Goal: Navigation & Orientation: Find specific page/section

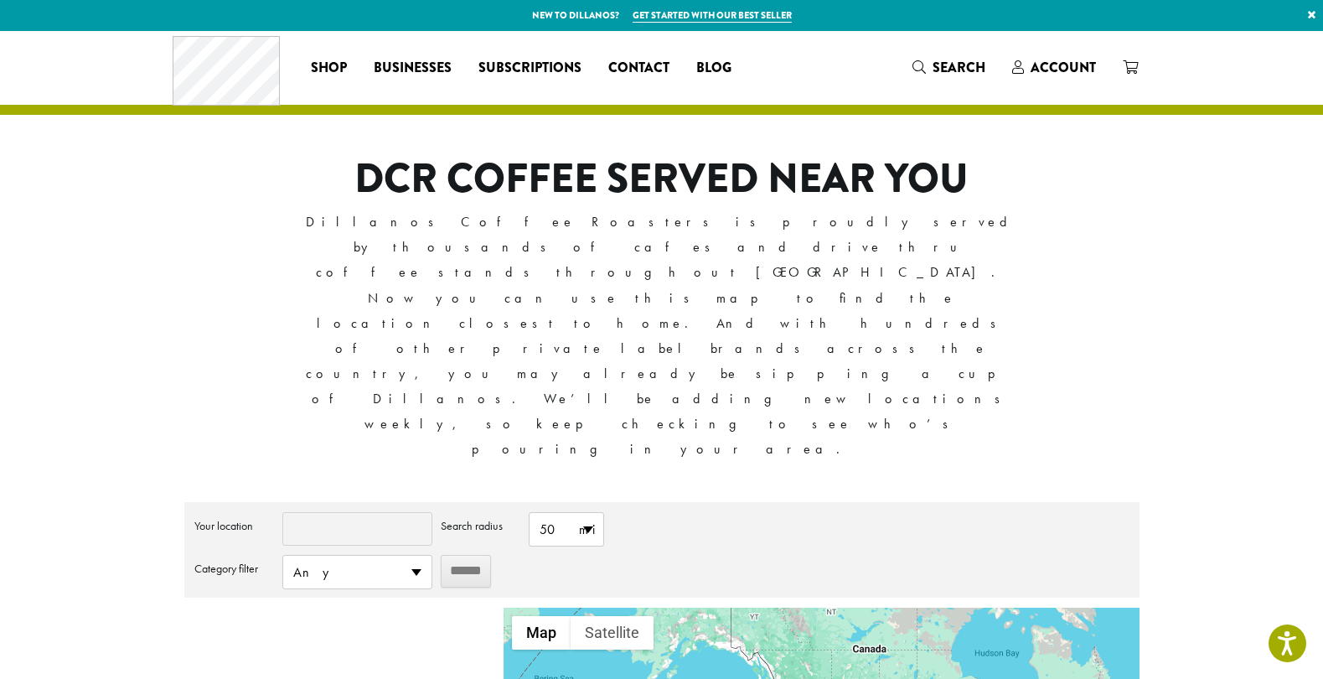
scroll to position [120, 0]
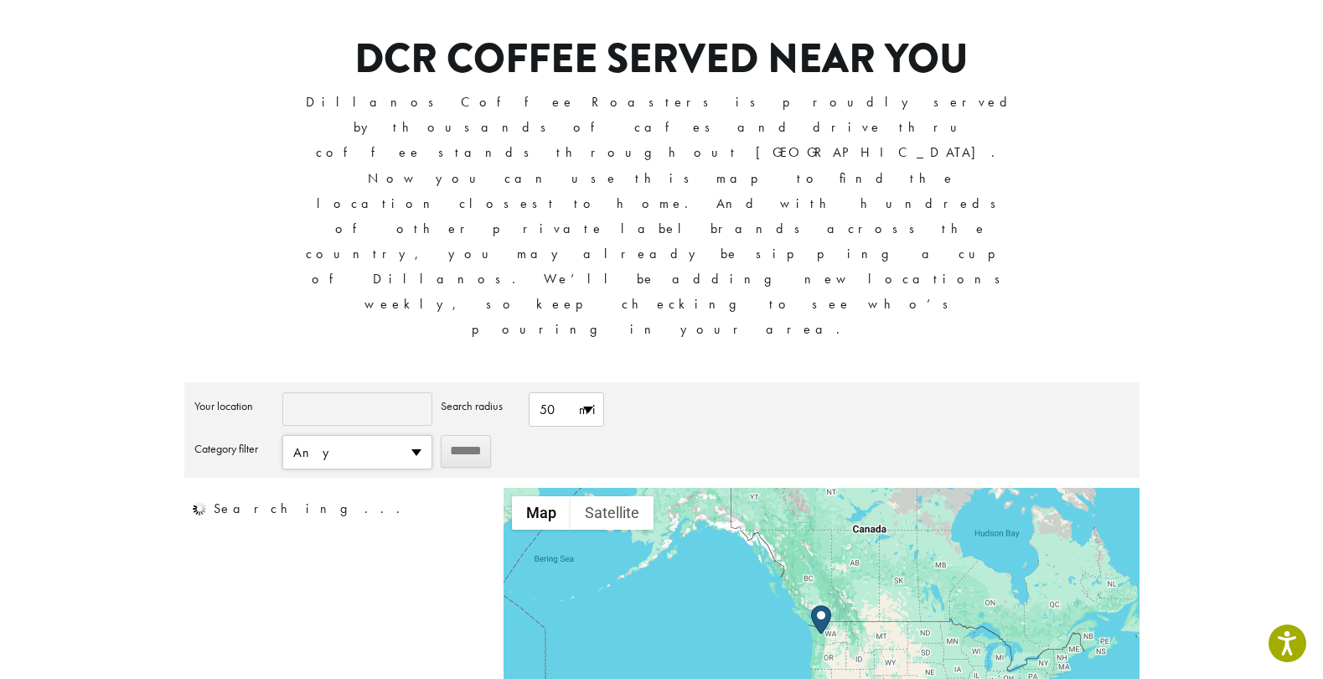
click at [342, 436] on span "Any" at bounding box center [357, 452] width 148 height 33
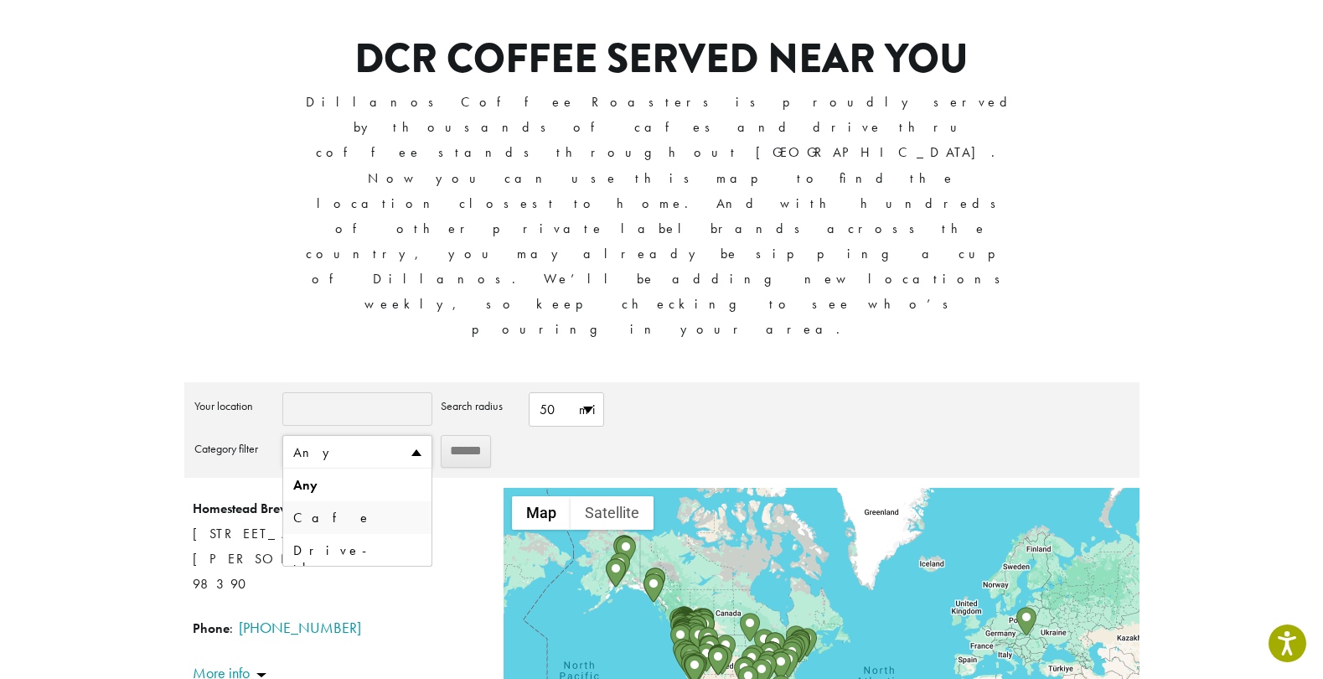
click at [320, 501] on li "Cafe" at bounding box center [357, 517] width 148 height 33
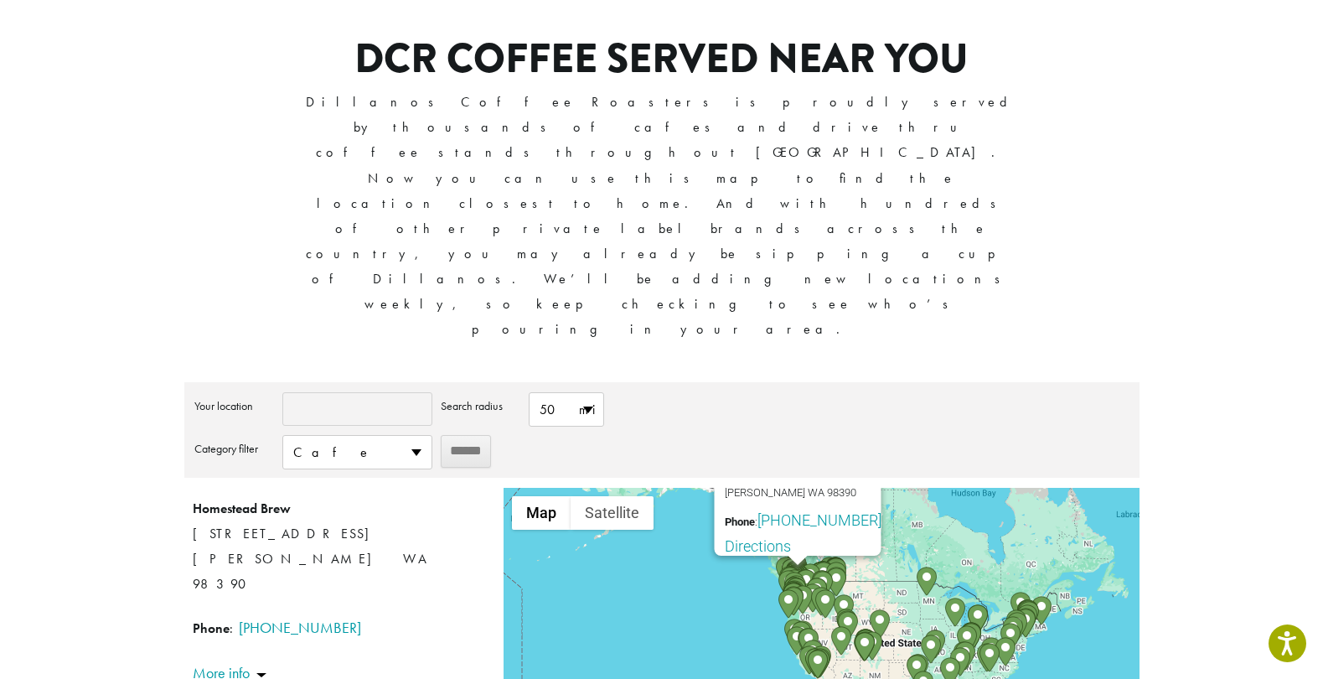
drag, startPoint x: 834, startPoint y: 550, endPoint x: 901, endPoint y: 428, distance: 138.7
click at [901, 488] on div "Homestead Brew [STREET_ADDRESS] [PERSON_NAME] WA 98390 Phone : [PHONE_NUMBER] D…" at bounding box center [820, 634] width 635 height 293
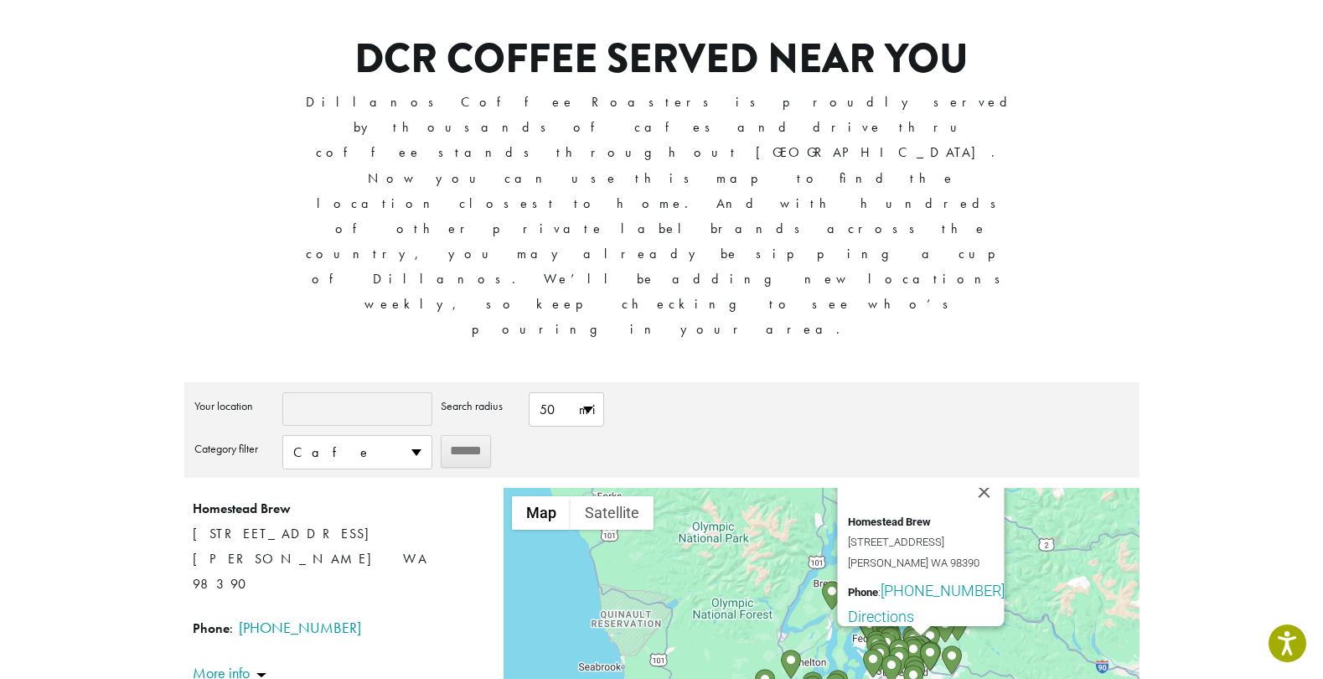
drag, startPoint x: 913, startPoint y: 427, endPoint x: 942, endPoint y: 536, distance: 112.6
click at [942, 536] on div "Homestead Brew [STREET_ADDRESS] [PERSON_NAME] WA 98390 Phone : [PHONE_NUMBER] D…" at bounding box center [820, 634] width 635 height 293
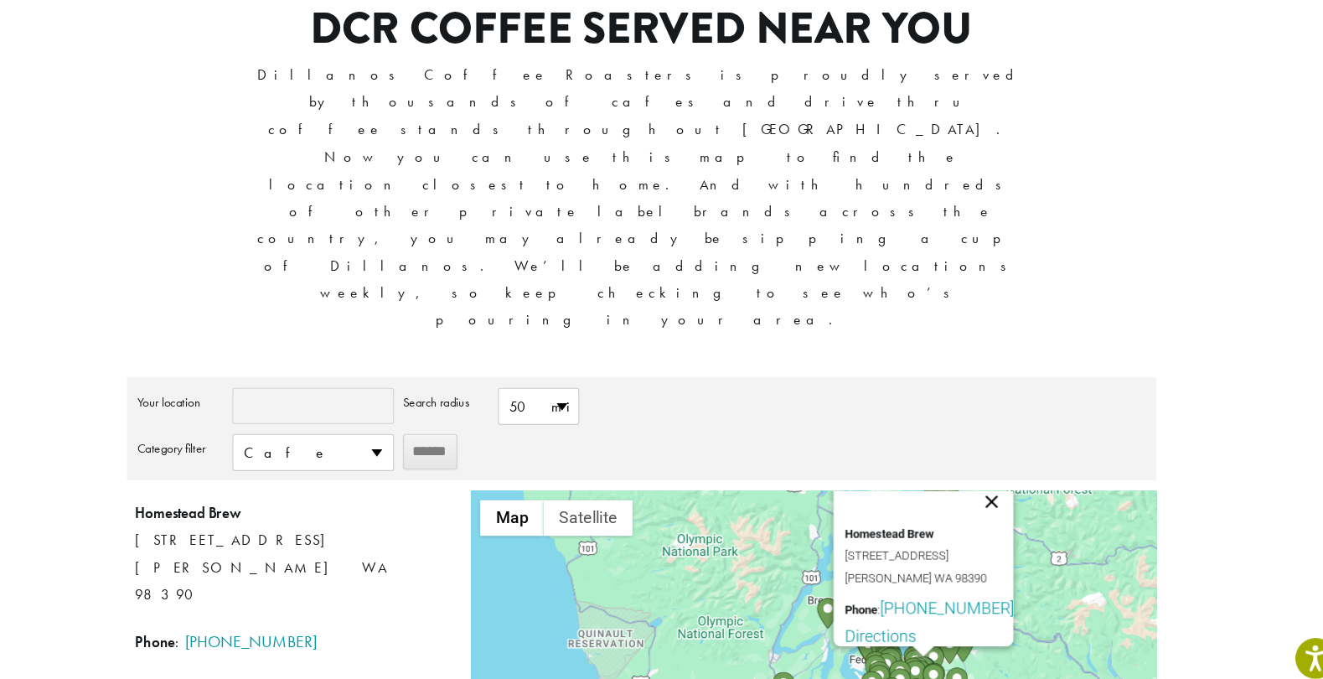
click at [989, 478] on button "Close" at bounding box center [987, 498] width 40 height 40
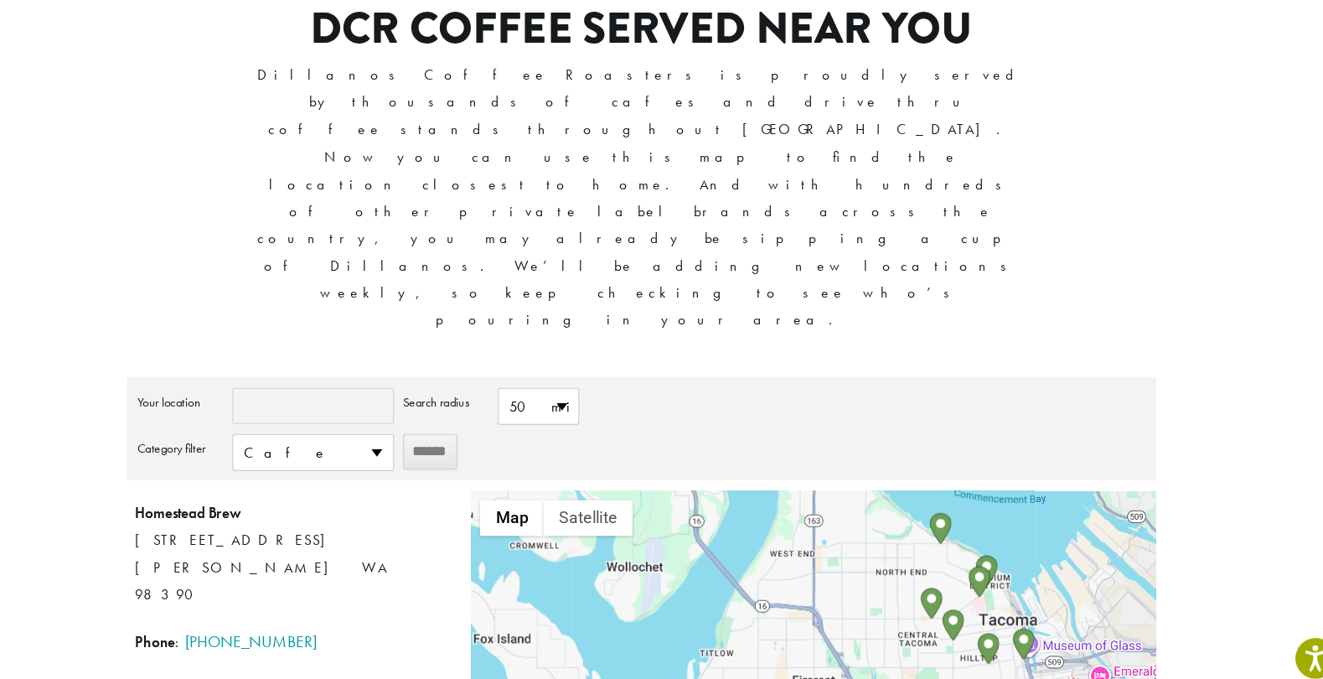
drag, startPoint x: 1003, startPoint y: 437, endPoint x: 851, endPoint y: 334, distance: 183.3
click at [851, 488] on div at bounding box center [820, 634] width 635 height 293
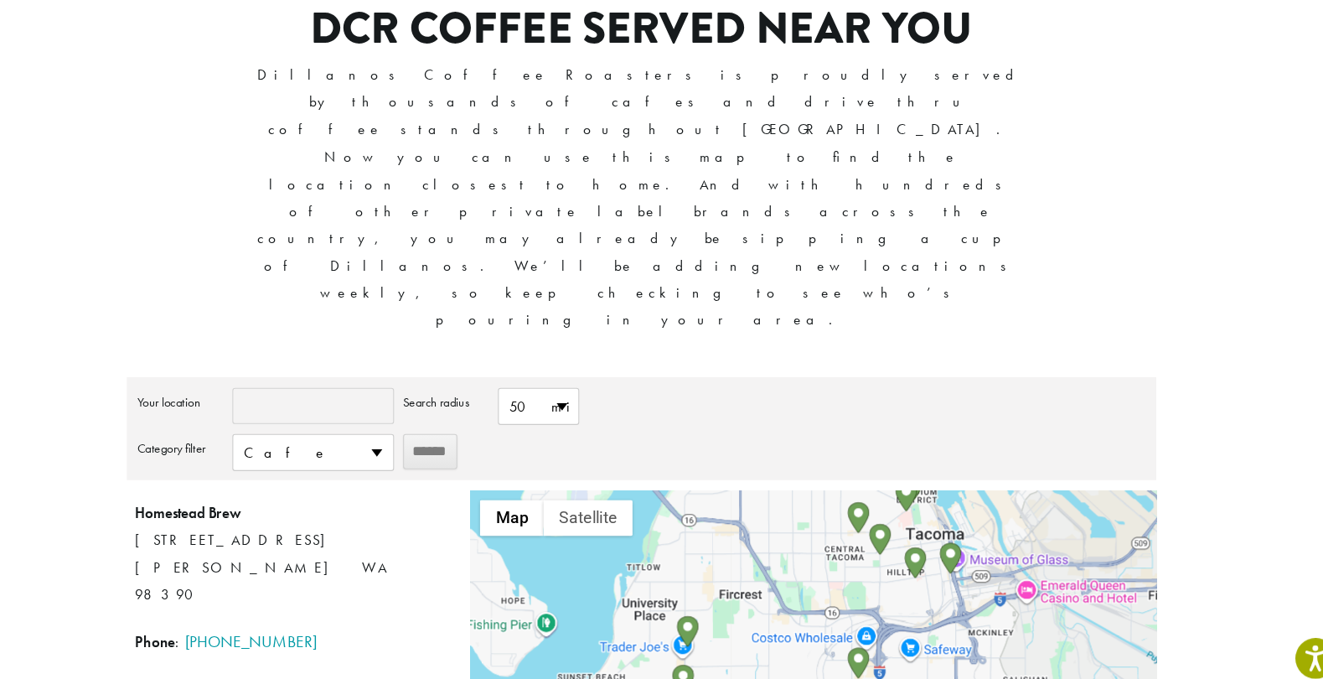
drag, startPoint x: 1019, startPoint y: 502, endPoint x: 949, endPoint y: 424, distance: 104.4
click at [949, 488] on div at bounding box center [820, 634] width 635 height 293
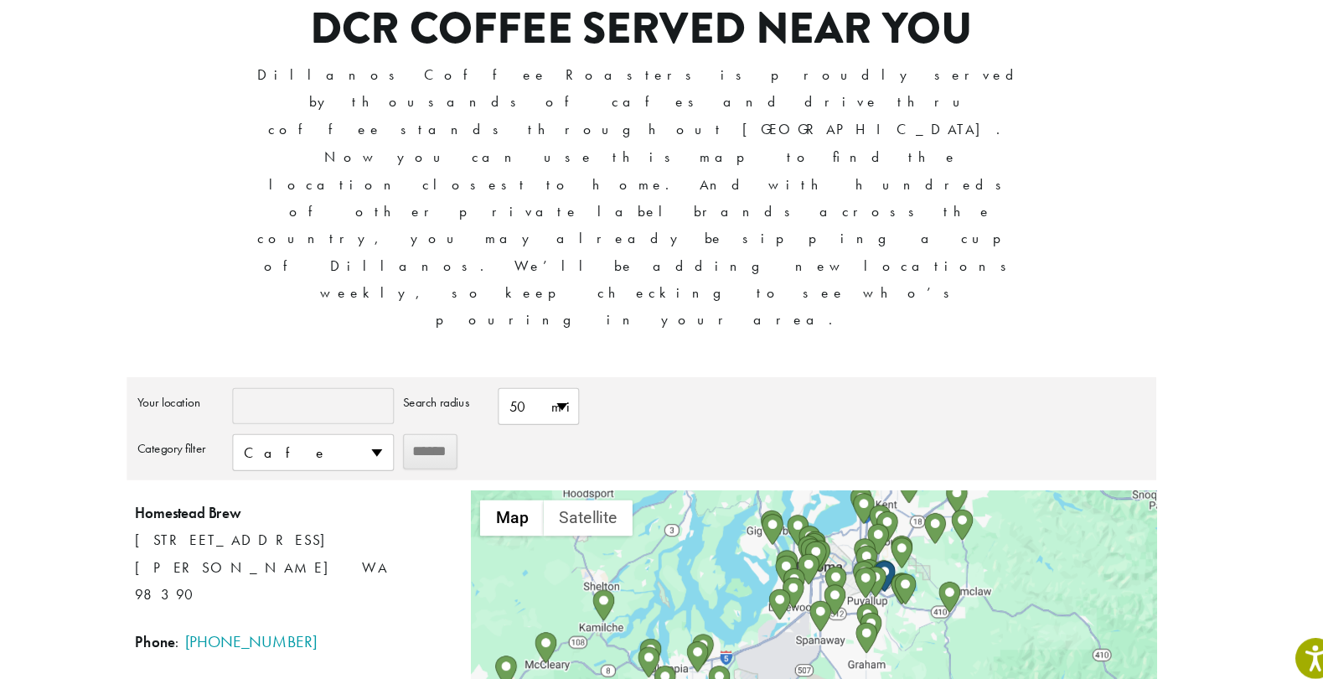
drag, startPoint x: 886, startPoint y: 541, endPoint x: 775, endPoint y: 425, distance: 160.6
click at [775, 488] on div at bounding box center [820, 634] width 635 height 293
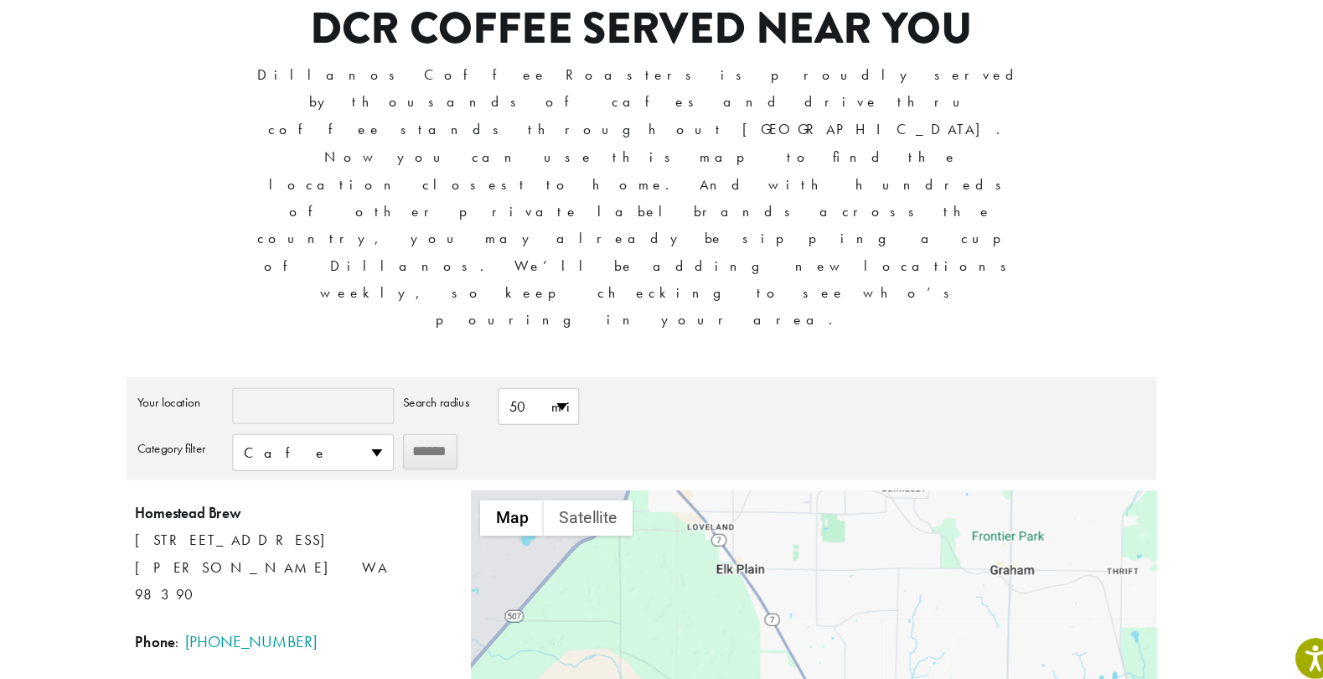
drag, startPoint x: 784, startPoint y: 520, endPoint x: 776, endPoint y: 230, distance: 290.0
click at [776, 382] on div "**********" at bounding box center [661, 581] width 955 height 399
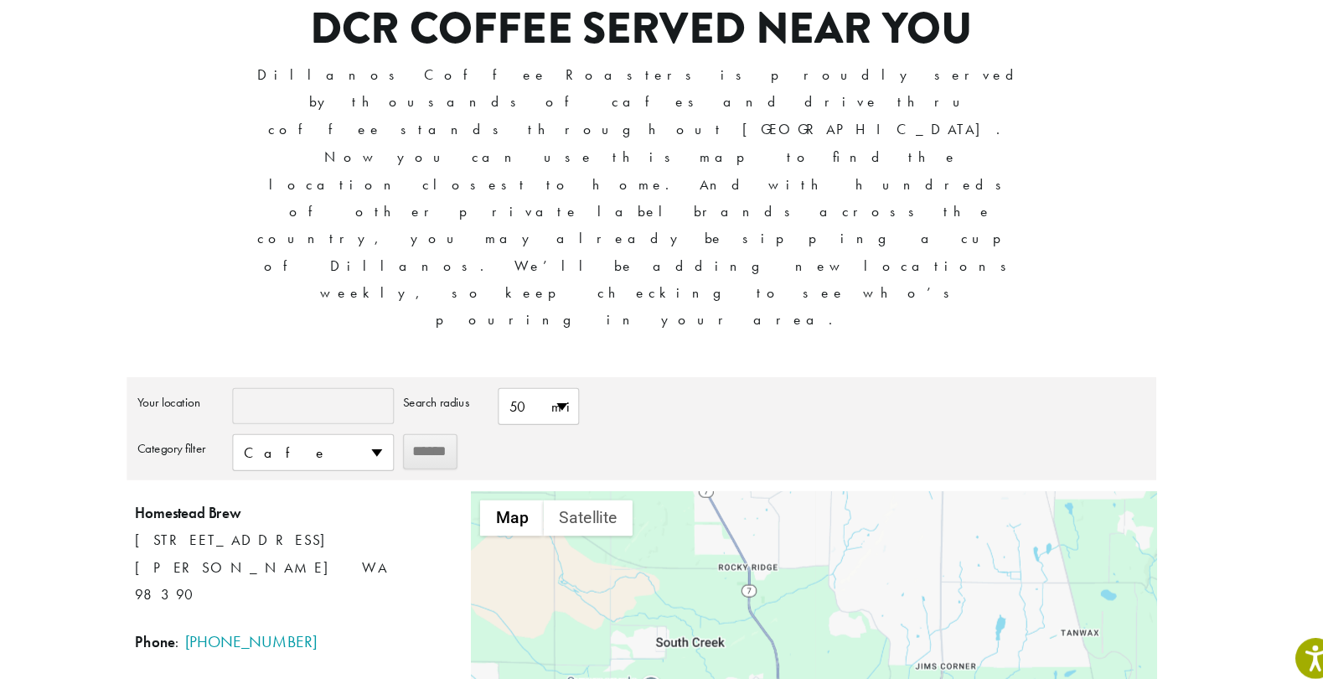
drag, startPoint x: 845, startPoint y: 510, endPoint x: 781, endPoint y: 390, distance: 136.8
click at [781, 488] on div at bounding box center [820, 634] width 635 height 293
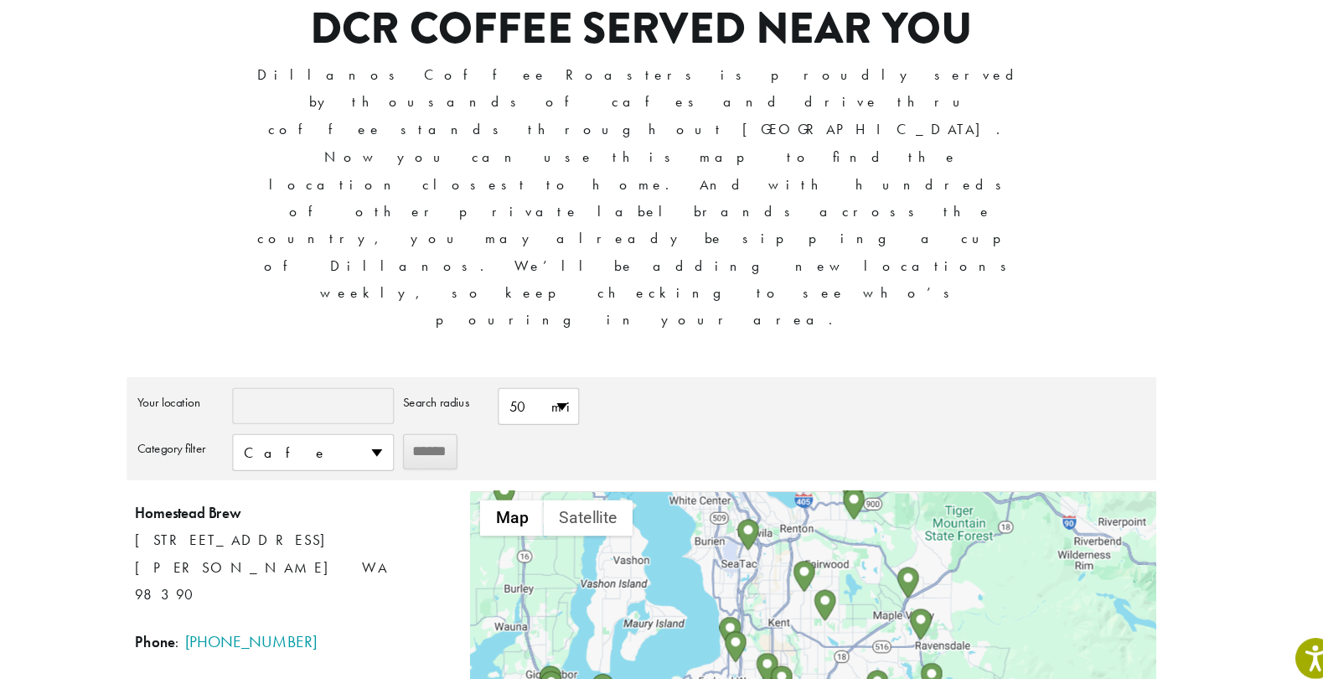
drag, startPoint x: 739, startPoint y: 457, endPoint x: 760, endPoint y: 760, distance: 304.0
click at [760, 678] on html "Accessibility Screen-Reader Guide, Feedback, and Issue Reporting | New window N…" at bounding box center [661, 496] width 1323 height 1232
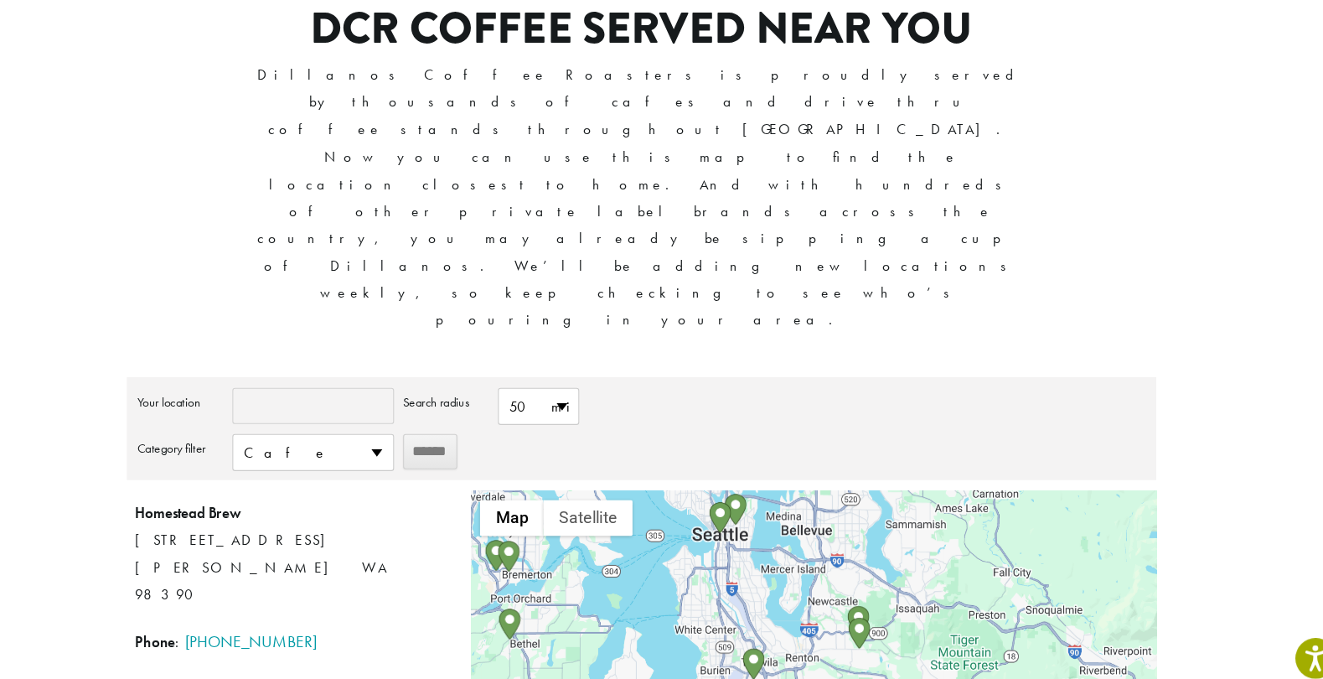
drag, startPoint x: 814, startPoint y: 446, endPoint x: 818, endPoint y: 570, distance: 124.1
click at [818, 570] on div at bounding box center [820, 634] width 635 height 293
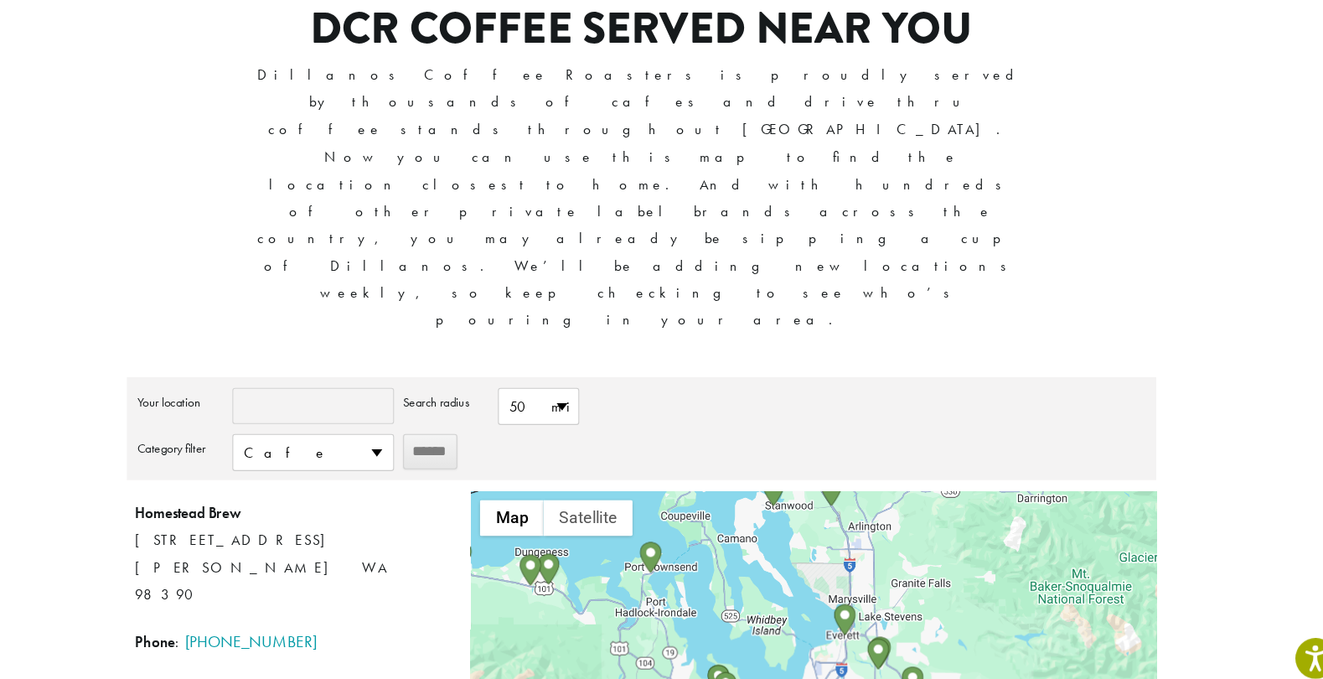
drag, startPoint x: 848, startPoint y: 422, endPoint x: 881, endPoint y: 576, distance: 157.7
click at [881, 576] on div at bounding box center [820, 634] width 635 height 293
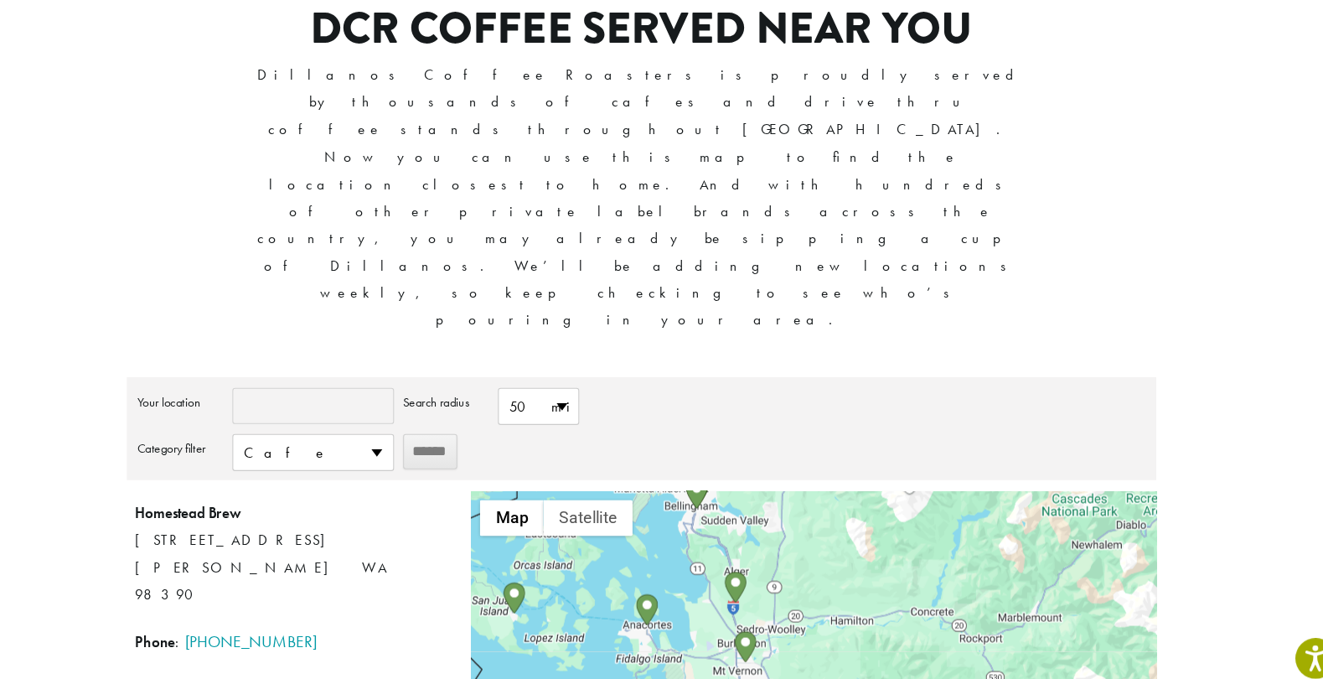
drag, startPoint x: 807, startPoint y: 405, endPoint x: 751, endPoint y: 659, distance: 260.6
click at [751, 659] on div "**********" at bounding box center [661, 393] width 1005 height 965
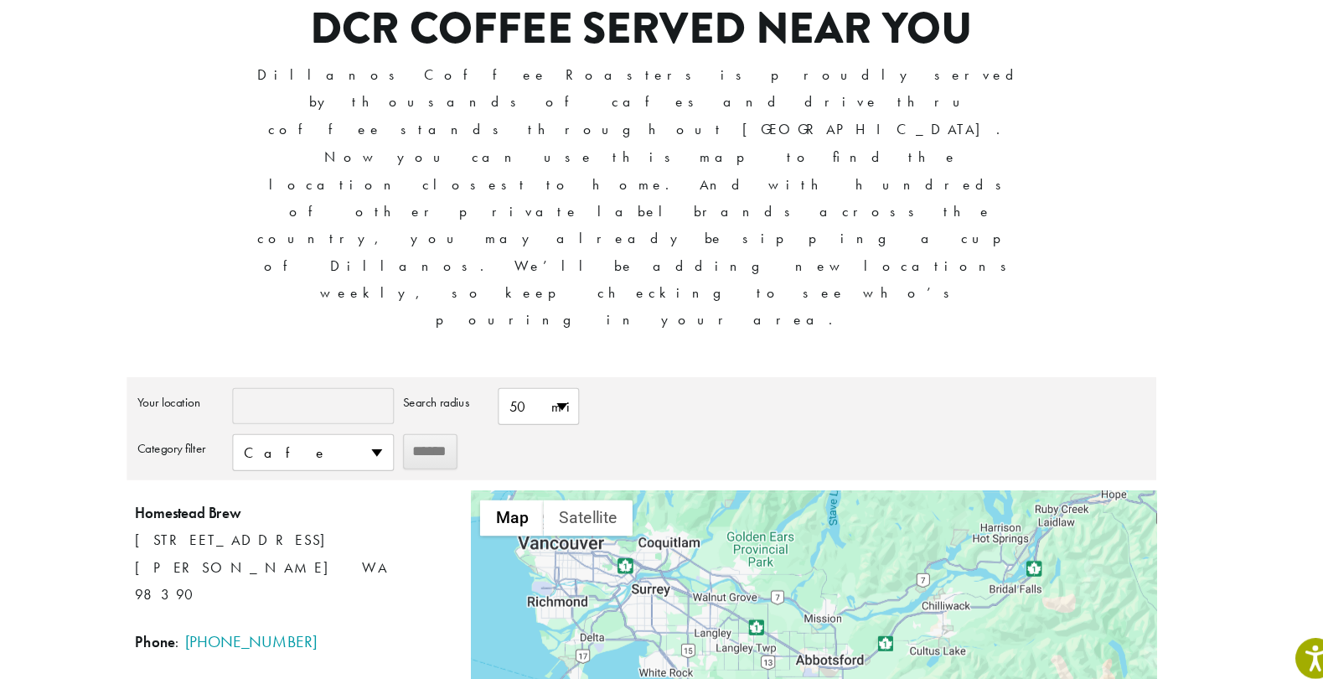
drag, startPoint x: 869, startPoint y: 410, endPoint x: 942, endPoint y: 672, distance: 271.4
click at [942, 672] on div "**********" at bounding box center [661, 393] width 1005 height 965
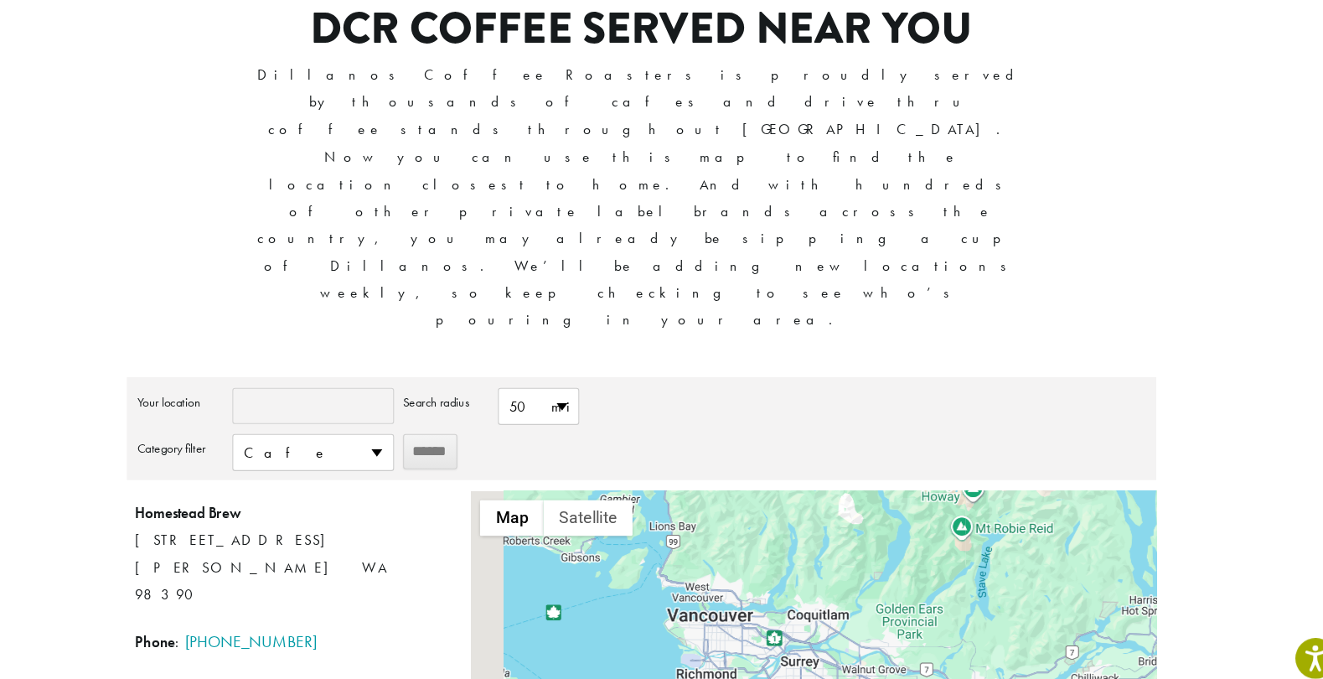
drag, startPoint x: 865, startPoint y: 526, endPoint x: 1010, endPoint y: 597, distance: 161.5
click at [1010, 597] on div "  Map Terrain Satellite Labels Keyboard shortcuts Map Data Map data ©2025 Goo…" at bounding box center [820, 634] width 635 height 293
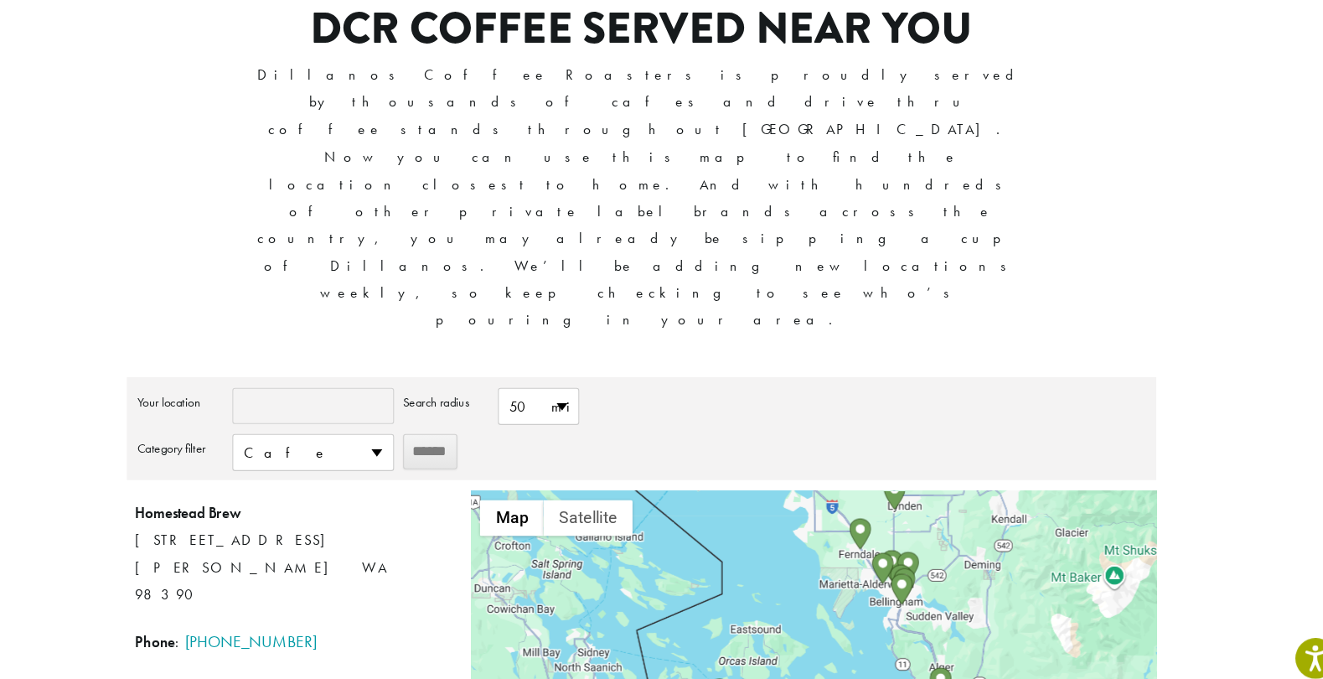
drag, startPoint x: 973, startPoint y: 570, endPoint x: 947, endPoint y: 307, distance: 264.3
click at [947, 382] on div "**********" at bounding box center [661, 581] width 955 height 399
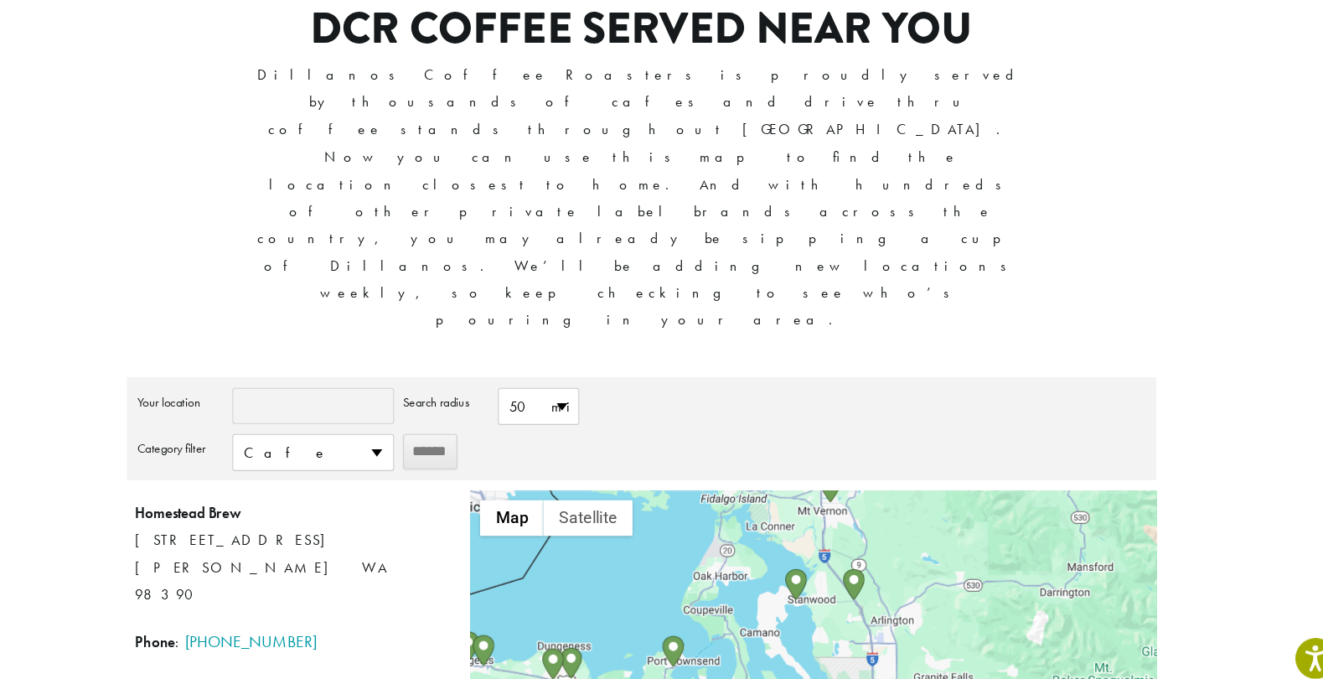
drag, startPoint x: 1066, startPoint y: 480, endPoint x: 953, endPoint y: 240, distance: 264.9
click at [953, 382] on div "**********" at bounding box center [661, 581] width 955 height 399
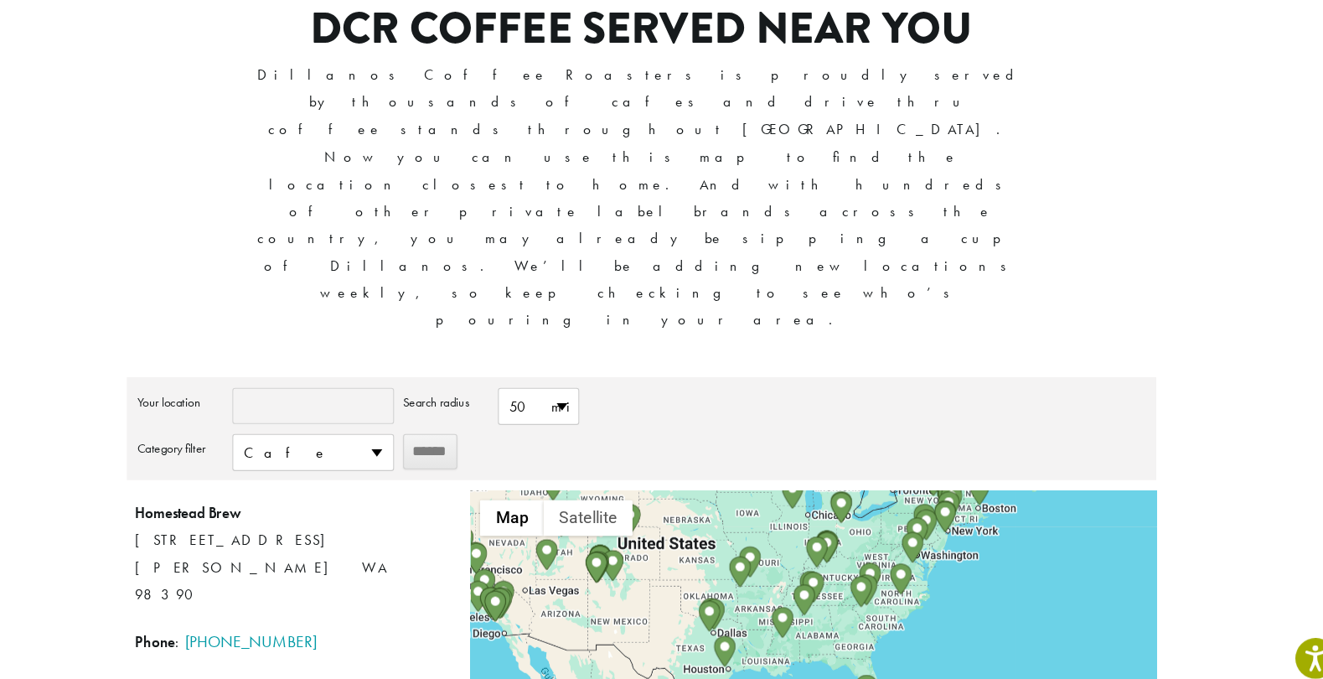
drag, startPoint x: 889, startPoint y: 564, endPoint x: 744, endPoint y: 316, distance: 287.2
click at [744, 488] on div "Homestead Brew [STREET_ADDRESS] [PERSON_NAME] WA 98390 Phone : [PHONE_NUMBER] D…" at bounding box center [820, 634] width 635 height 293
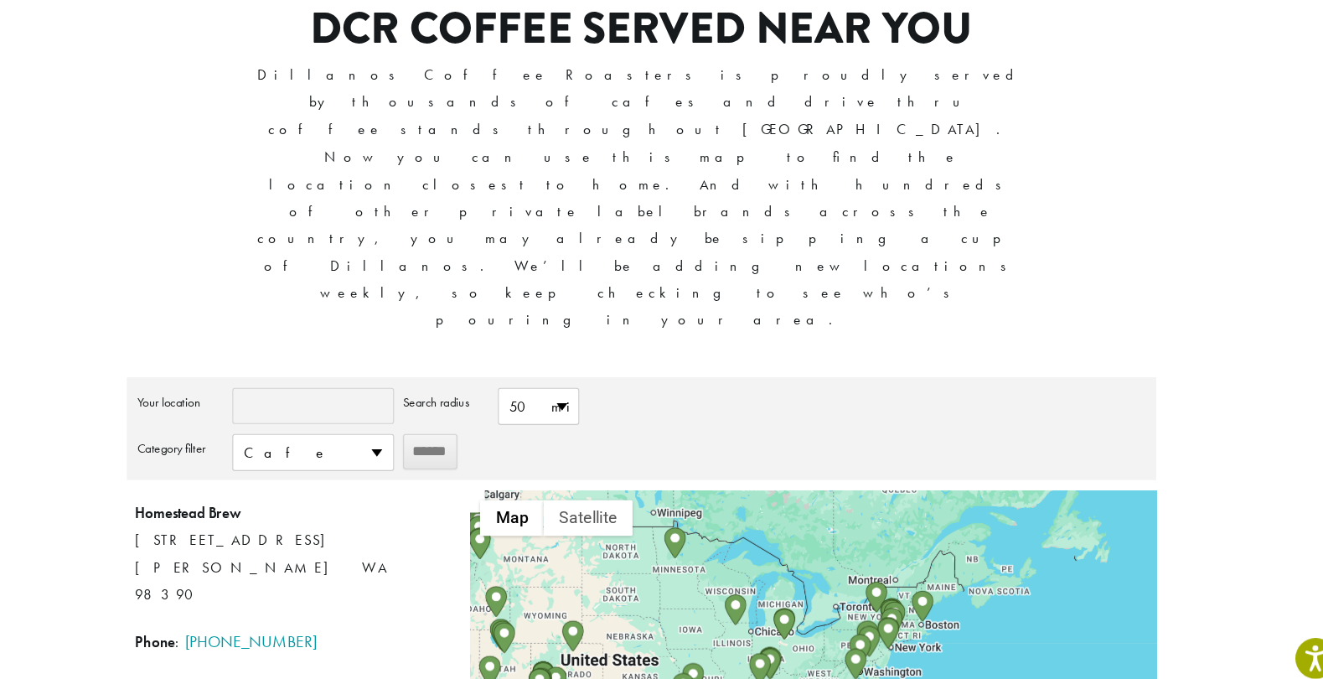
drag, startPoint x: 932, startPoint y: 372, endPoint x: 879, endPoint y: 484, distance: 124.4
click at [879, 488] on div "Homestead Brew [STREET_ADDRESS] [PERSON_NAME] WA 98390 Phone : [PHONE_NUMBER] D…" at bounding box center [820, 634] width 635 height 293
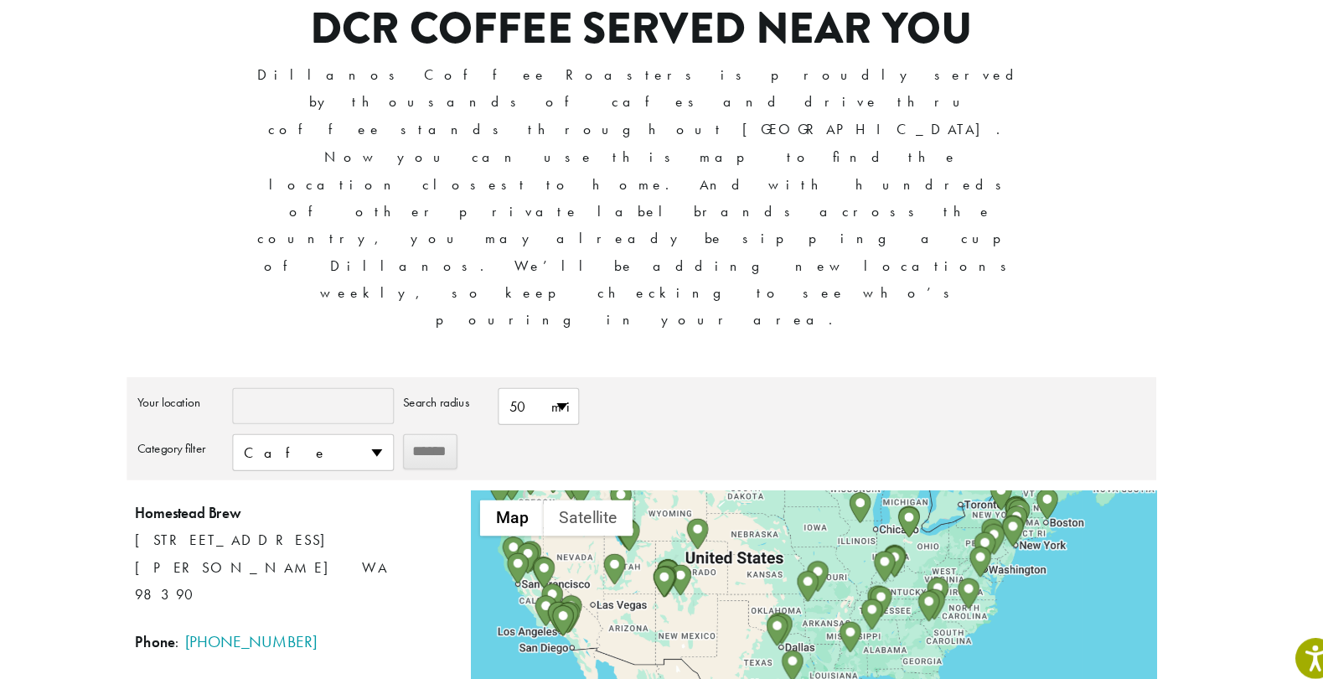
drag, startPoint x: 721, startPoint y: 520, endPoint x: 841, endPoint y: 422, distance: 154.8
click at [841, 488] on div "Homestead Brew [STREET_ADDRESS] [PERSON_NAME] WA 98390 Phone : [PHONE_NUMBER] D…" at bounding box center [820, 634] width 635 height 293
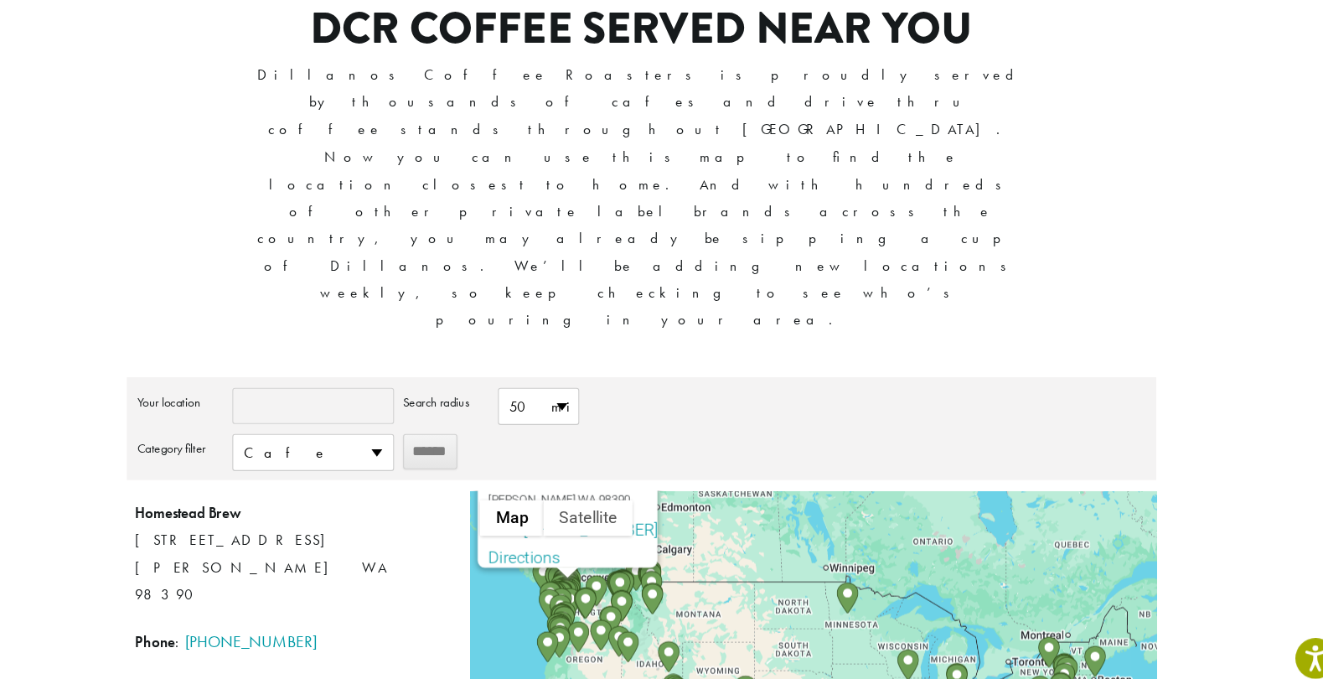
drag, startPoint x: 569, startPoint y: 419, endPoint x: 633, endPoint y: 575, distance: 168.6
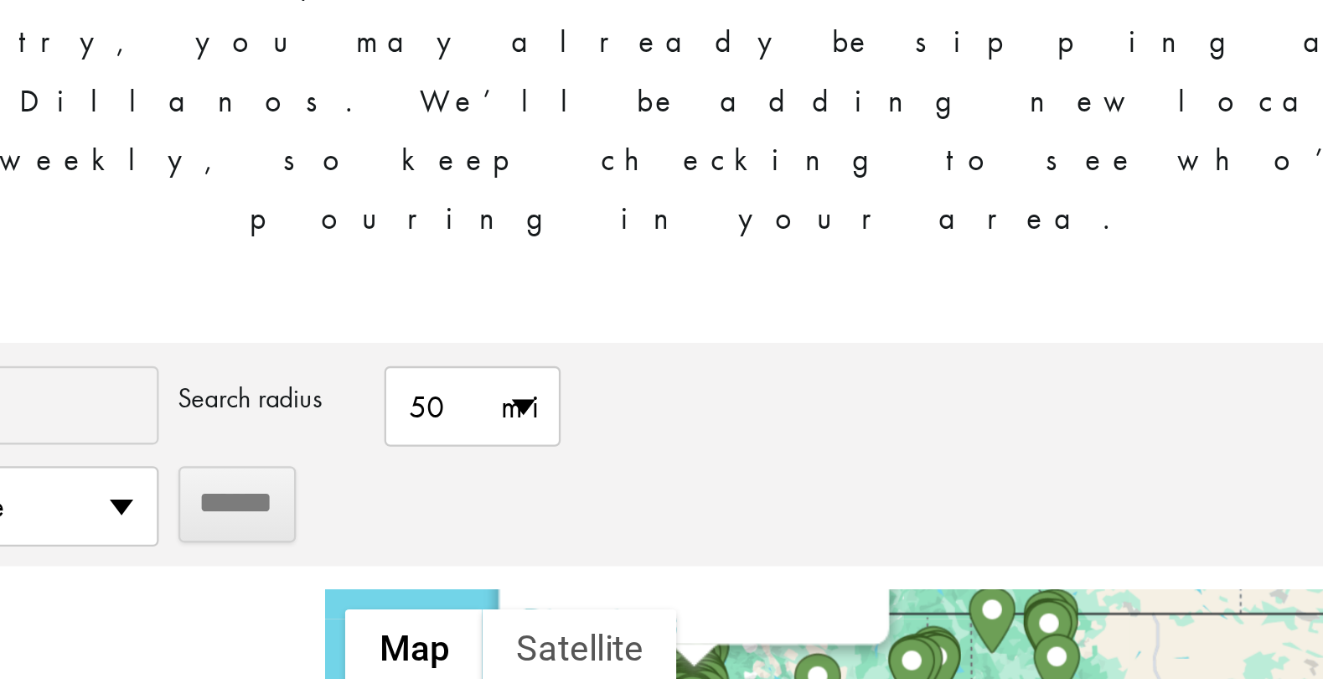
drag, startPoint x: 642, startPoint y: 425, endPoint x: 691, endPoint y: 347, distance: 92.3
click at [691, 488] on div "Homestead Brew [STREET_ADDRESS] [PERSON_NAME] WA 98390 Phone : [PHONE_NUMBER] D…" at bounding box center [820, 634] width 635 height 293
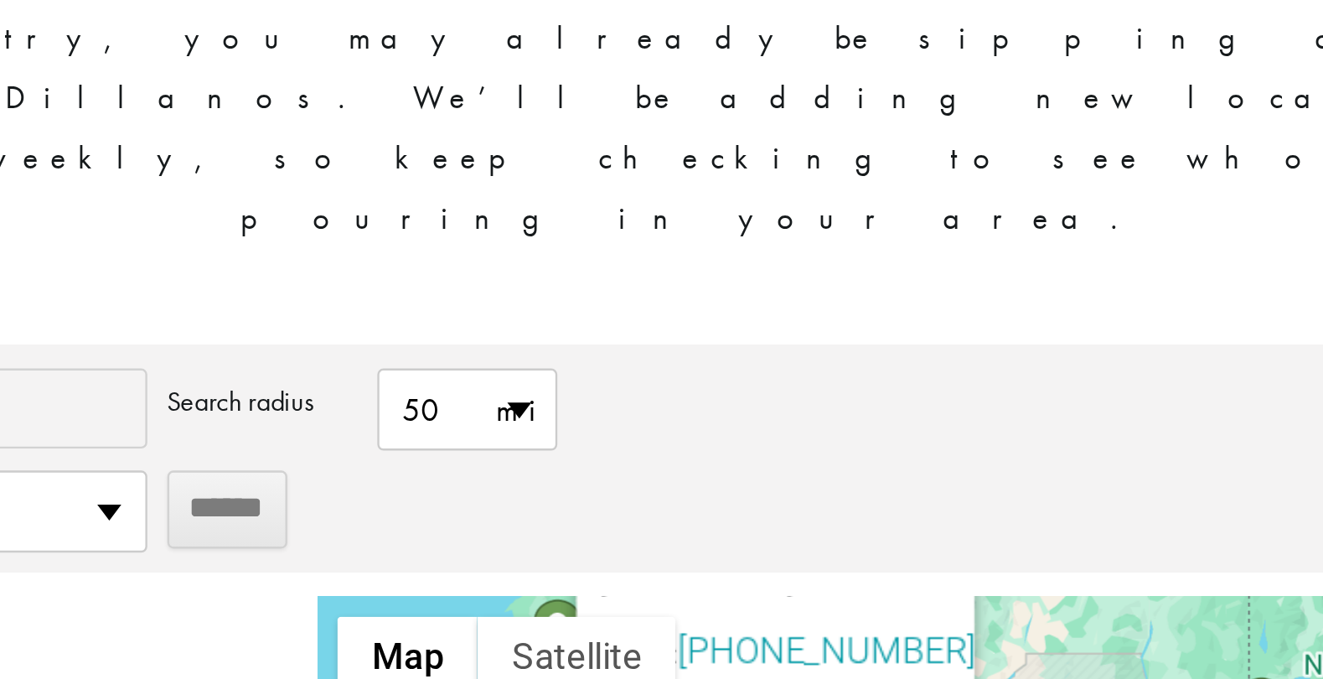
drag, startPoint x: 665, startPoint y: 425, endPoint x: 744, endPoint y: 445, distance: 81.3
click at [744, 488] on div "Homestead Brew [STREET_ADDRESS] [PERSON_NAME] WA 98390 Phone : [PHONE_NUMBER] D…" at bounding box center [820, 634] width 635 height 293
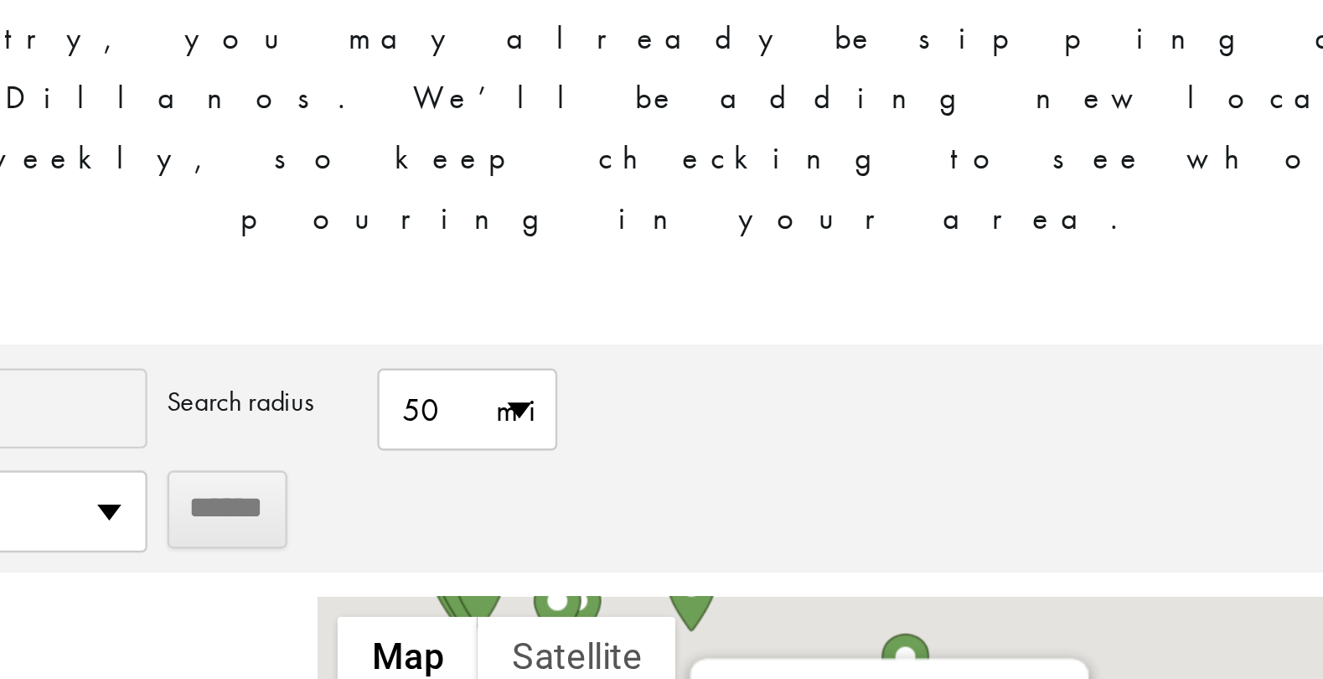
drag, startPoint x: 681, startPoint y: 413, endPoint x: 645, endPoint y: 515, distance: 108.4
click at [645, 515] on div "Homestead Brew [STREET_ADDRESS] [PERSON_NAME] WA 98390 Phone : [PHONE_NUMBER] D…" at bounding box center [820, 634] width 635 height 293
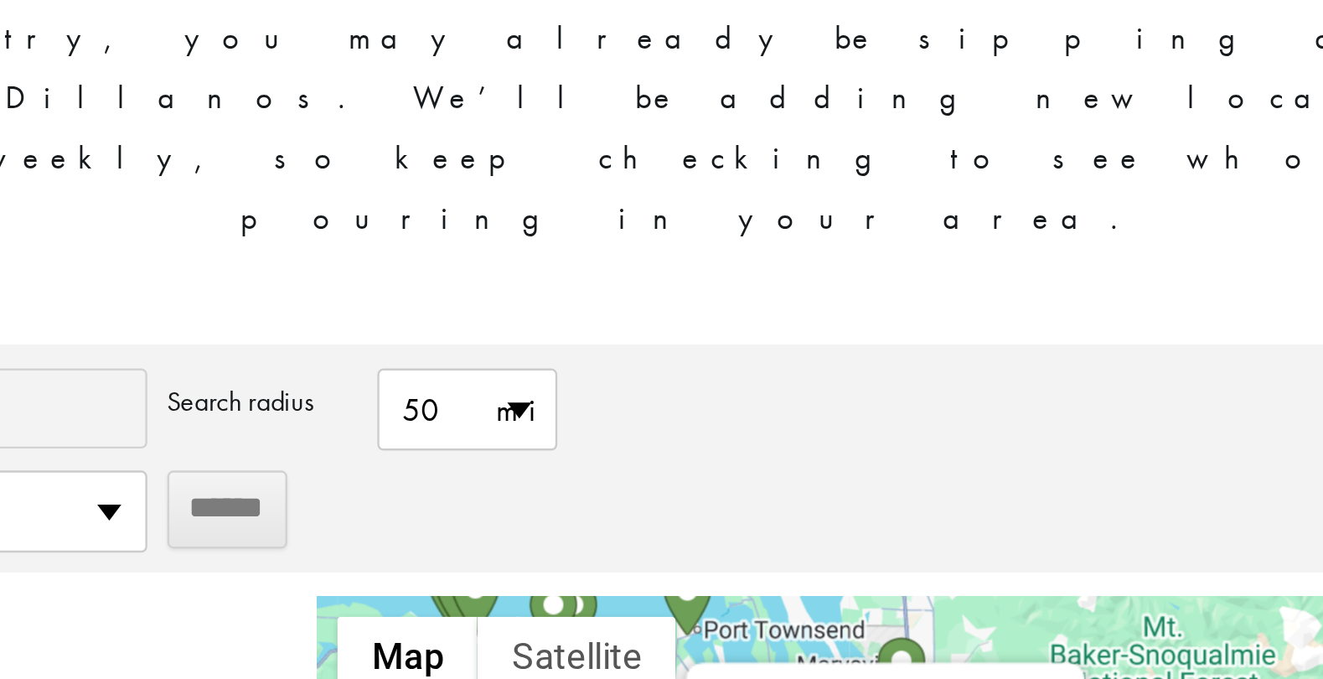
click at [807, 515] on button "Close" at bounding box center [805, 535] width 40 height 40
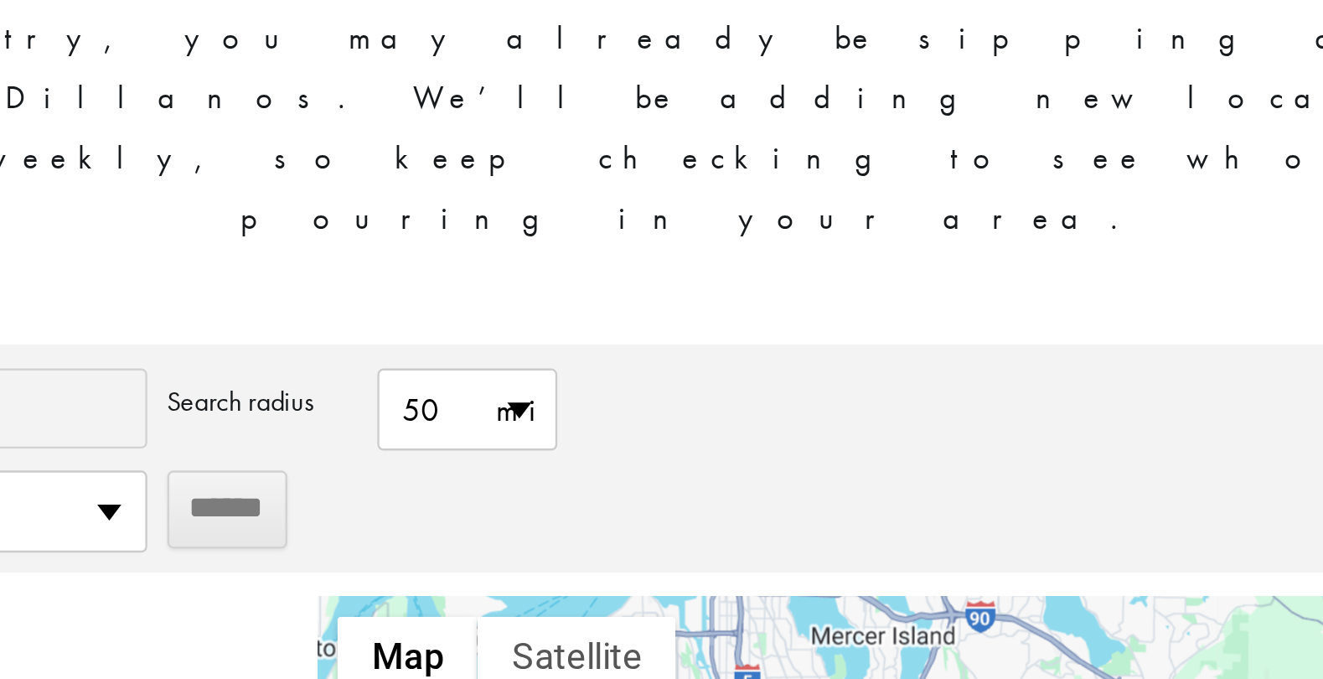
drag, startPoint x: 775, startPoint y: 459, endPoint x: 721, endPoint y: 182, distance: 282.4
click at [721, 182] on div "**********" at bounding box center [661, 393] width 1005 height 965
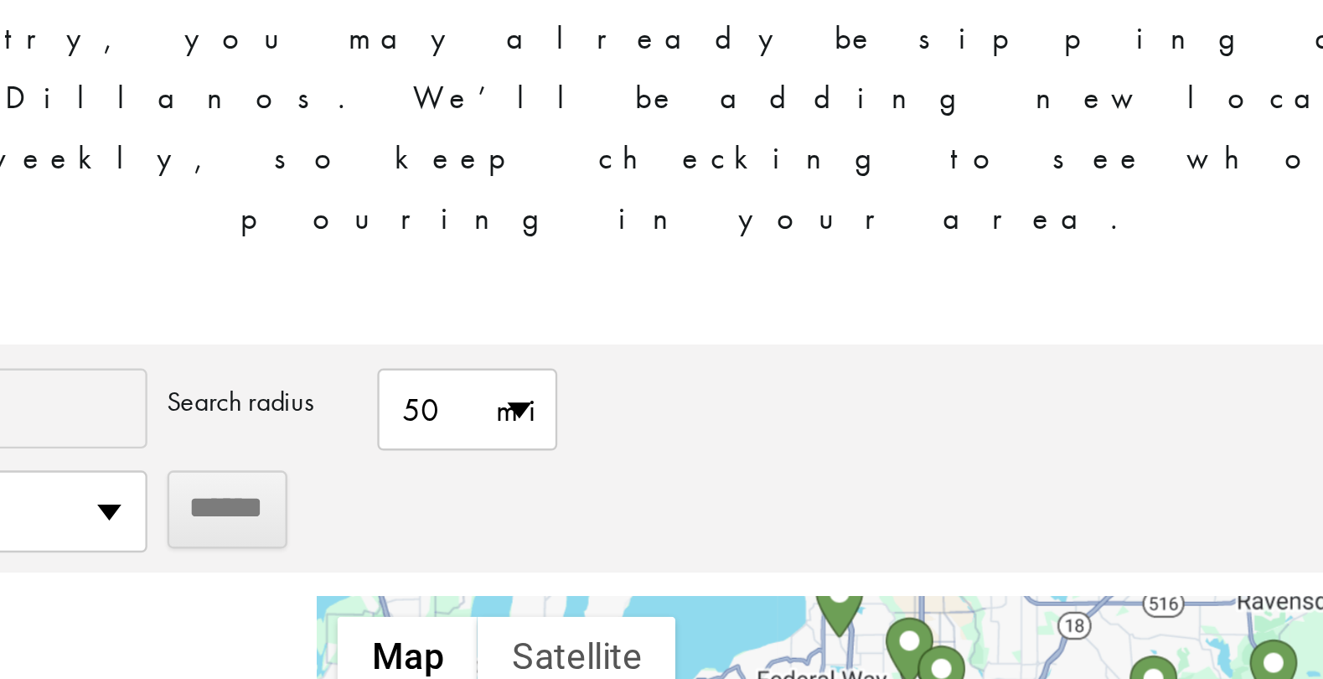
drag, startPoint x: 737, startPoint y: 429, endPoint x: 770, endPoint y: 217, distance: 214.5
click at [770, 382] on div "**********" at bounding box center [661, 581] width 955 height 399
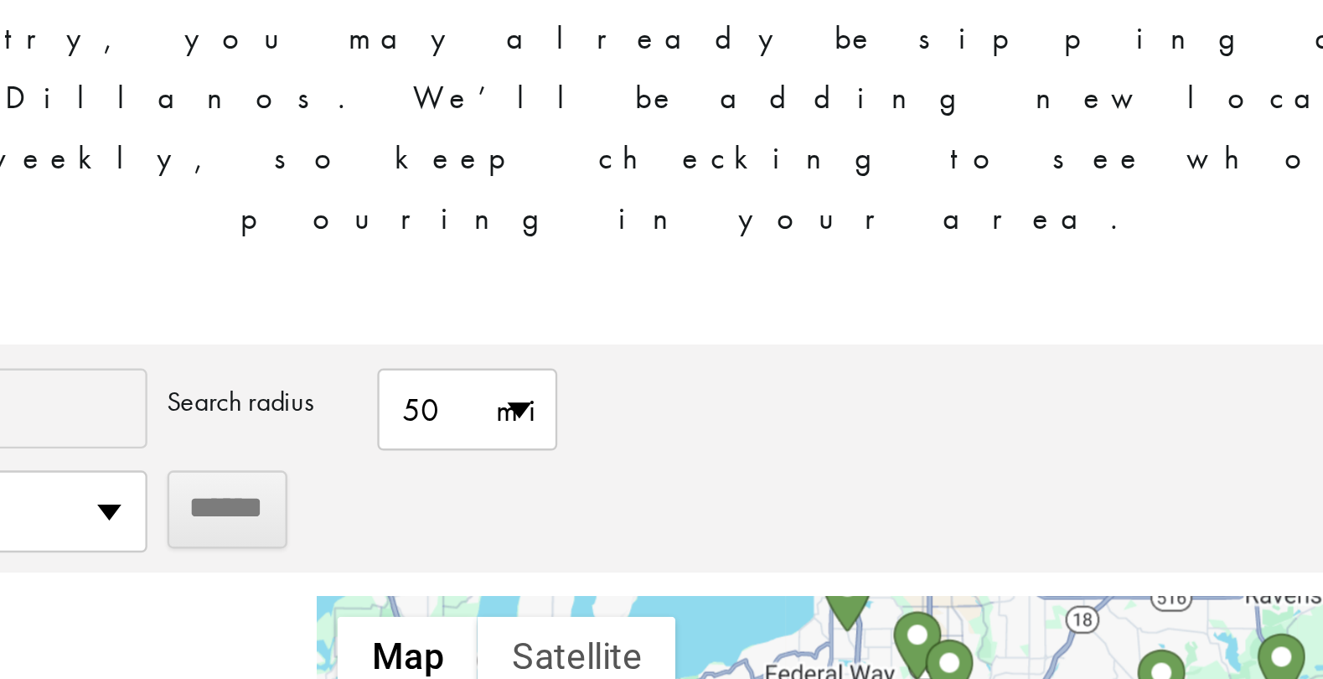
click at [603, 513] on img "Anthem Coffee & Tea – Ruston" at bounding box center [602, 527] width 20 height 29
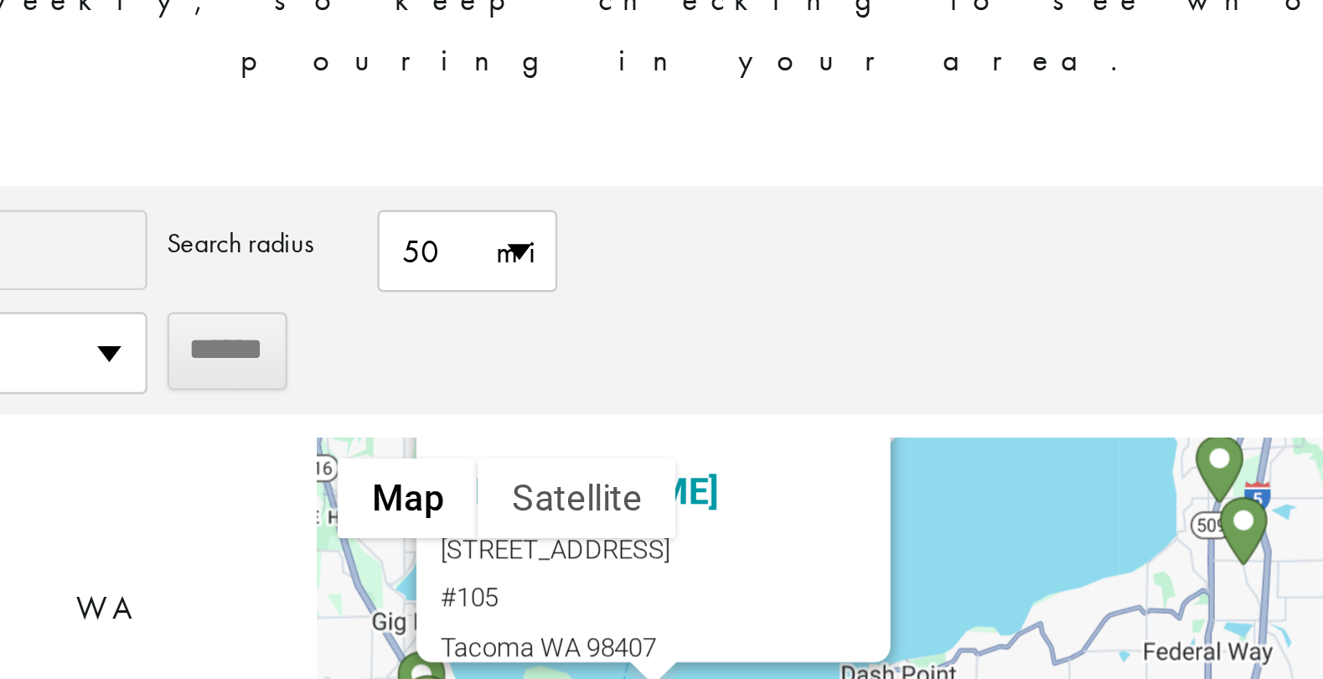
drag, startPoint x: 662, startPoint y: 566, endPoint x: 663, endPoint y: 478, distance: 88.0
click at [663, 488] on div "Anthem Coffee & Tea – [PERSON_NAME] [STREET_ADDRESS] #105 Tacoma WA 98407 Phone…" at bounding box center [820, 634] width 635 height 293
click at [683, 667] on img "Shakabrah Java" at bounding box center [684, 681] width 20 height 29
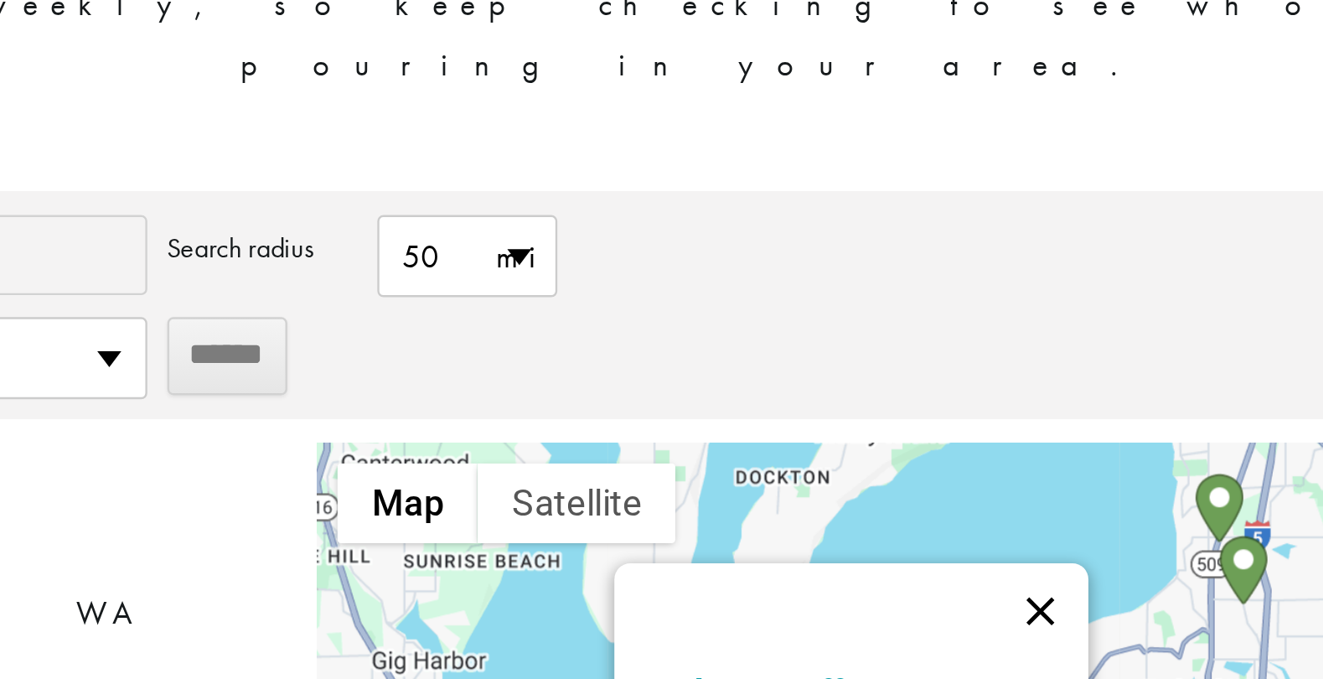
click at [816, 538] on button "Close" at bounding box center [807, 558] width 40 height 40
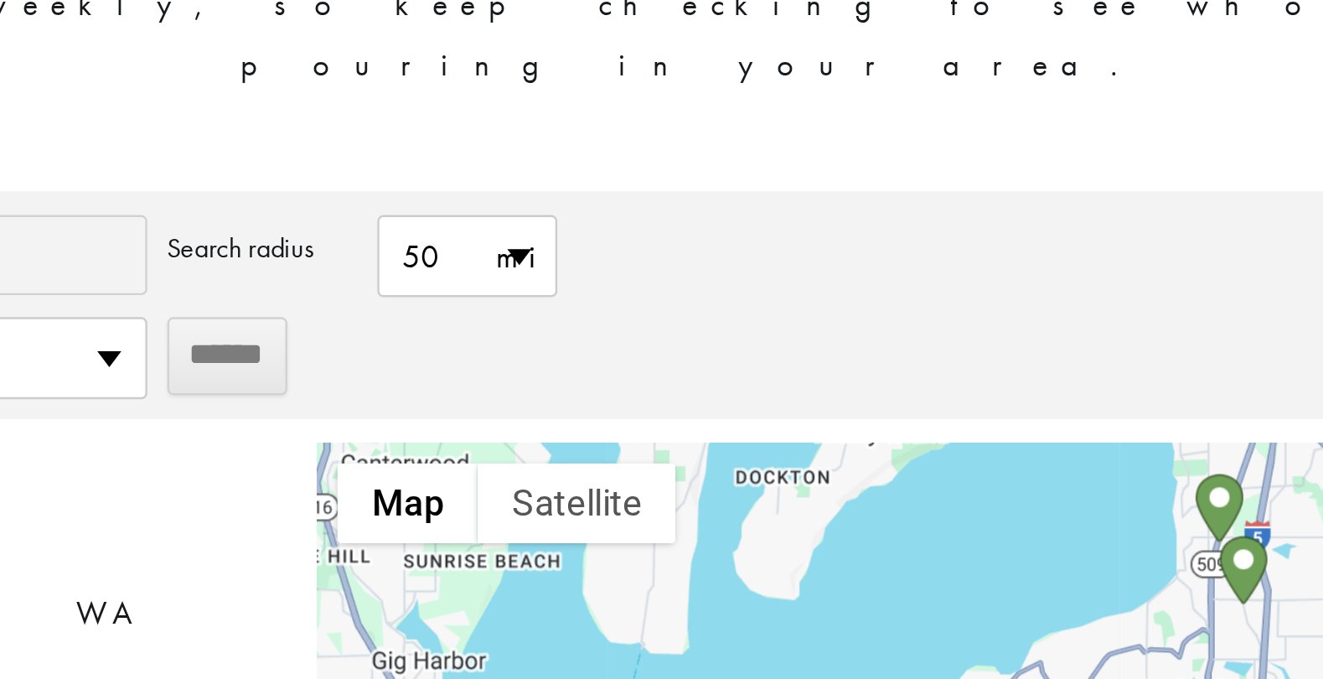
click at [709, 667] on img "Anthem Coffee & Tea – Stadium" at bounding box center [710, 681] width 20 height 29
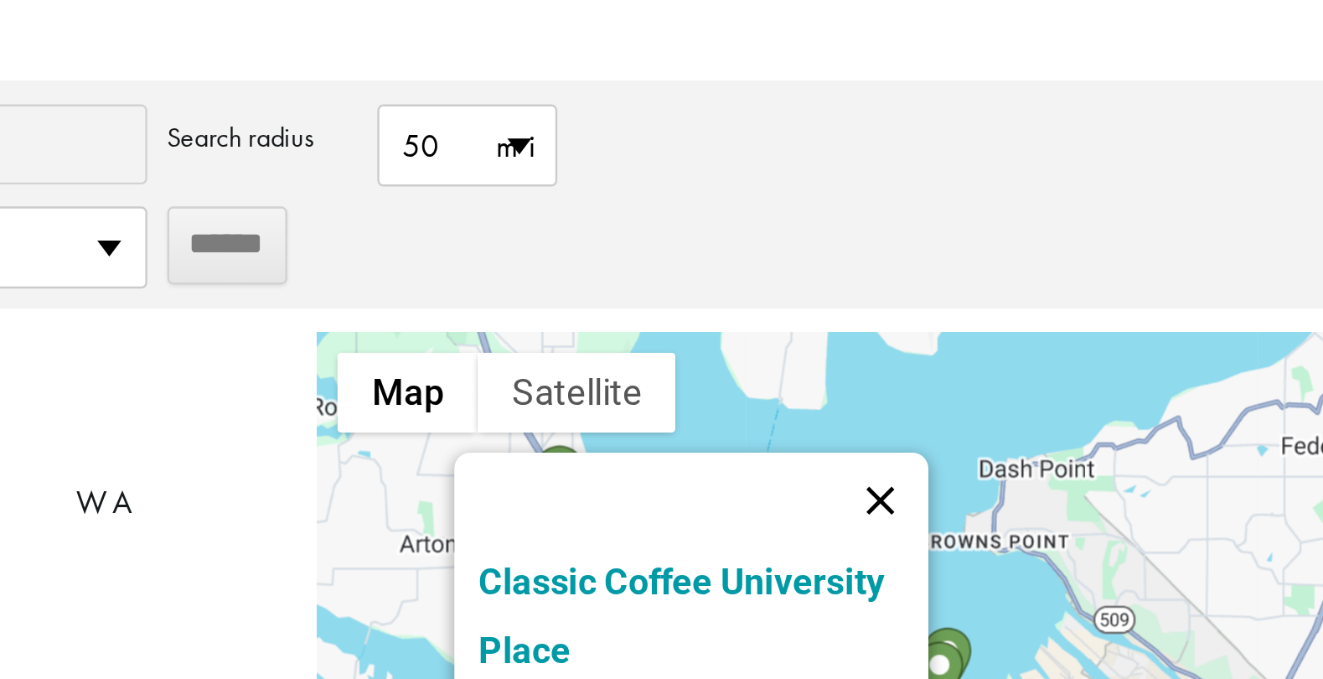
click at [747, 538] on button "Close" at bounding box center [740, 558] width 40 height 40
